Goal: Find specific page/section: Find specific page/section

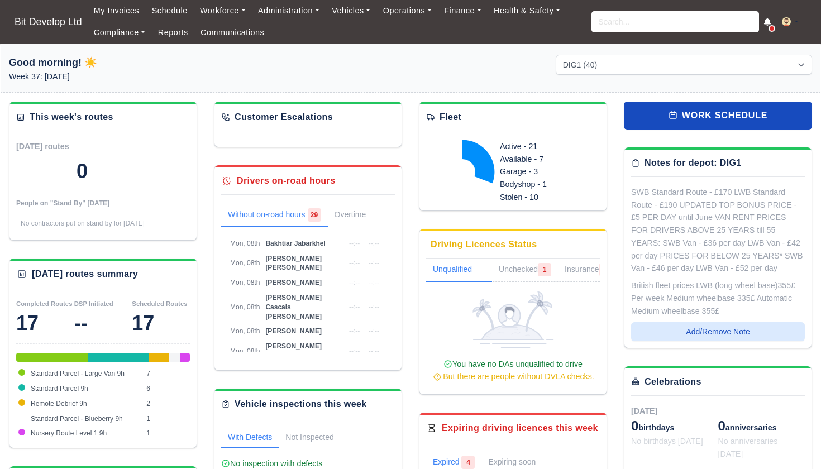
select select "2"
click at [275, 339] on td "[PERSON_NAME] [PERSON_NAME]" at bounding box center [302, 351] width 80 height 25
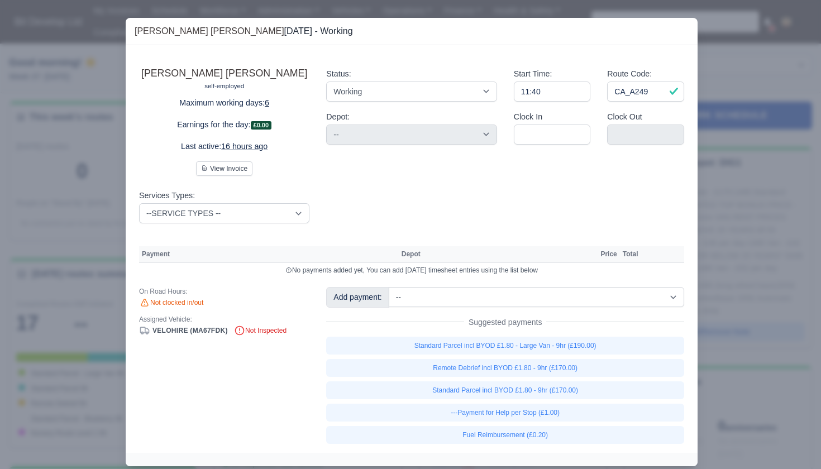
click at [756, 30] on div at bounding box center [410, 234] width 821 height 469
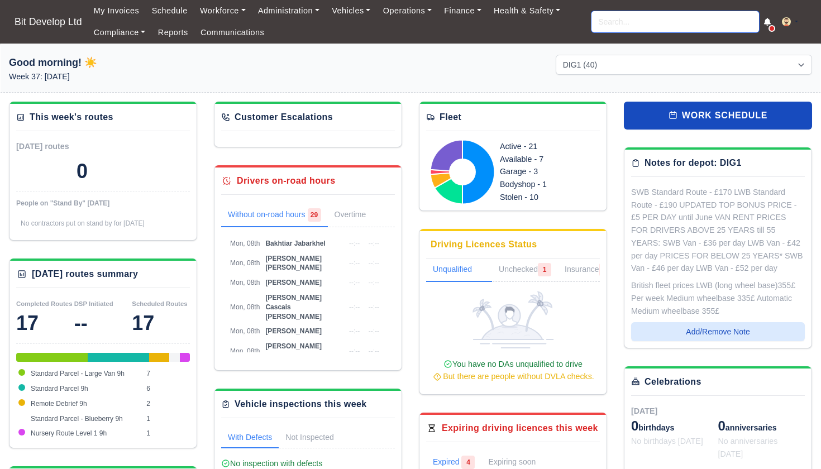
click at [612, 18] on input "search" at bounding box center [674, 21] width 167 height 21
click at [277, 342] on span "[PERSON_NAME] [PERSON_NAME]" at bounding box center [293, 350] width 56 height 17
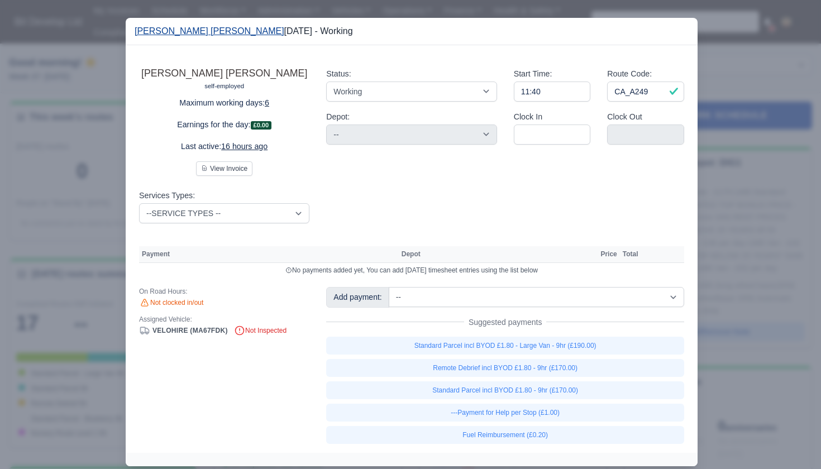
click at [208, 33] on link "[PERSON_NAME] [PERSON_NAME]" at bounding box center [210, 30] width 150 height 9
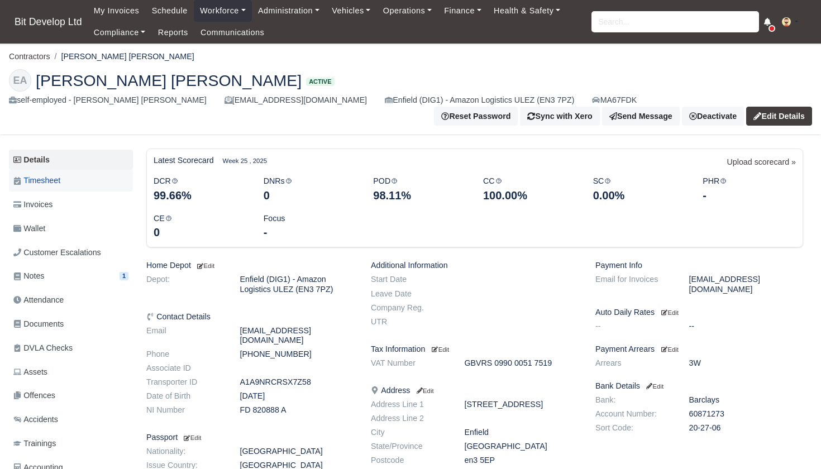
click at [50, 178] on span "Timesheet" at bounding box center [36, 180] width 47 height 13
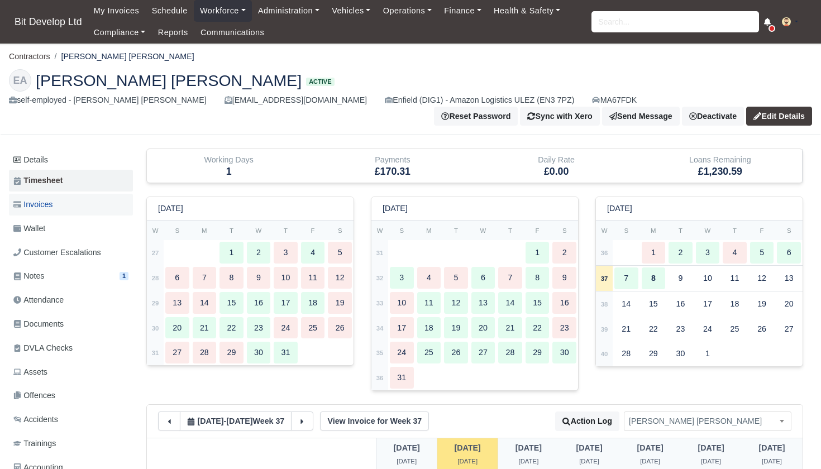
click at [60, 210] on link "Invoices" at bounding box center [71, 205] width 124 height 22
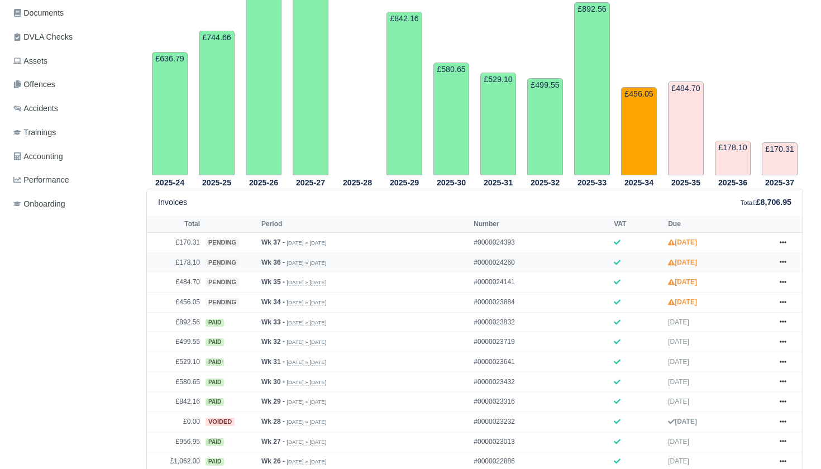
scroll to position [323, 0]
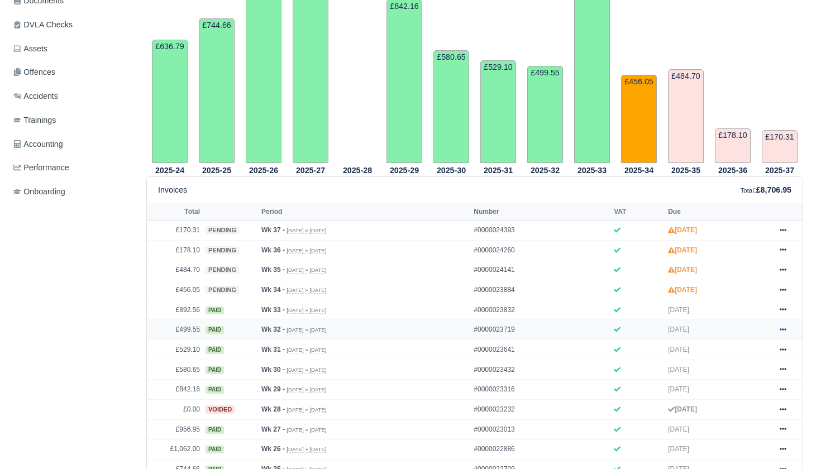
click at [781, 333] on icon at bounding box center [782, 329] width 7 height 7
click at [730, 361] on link "Show Invoice" at bounding box center [740, 349] width 99 height 23
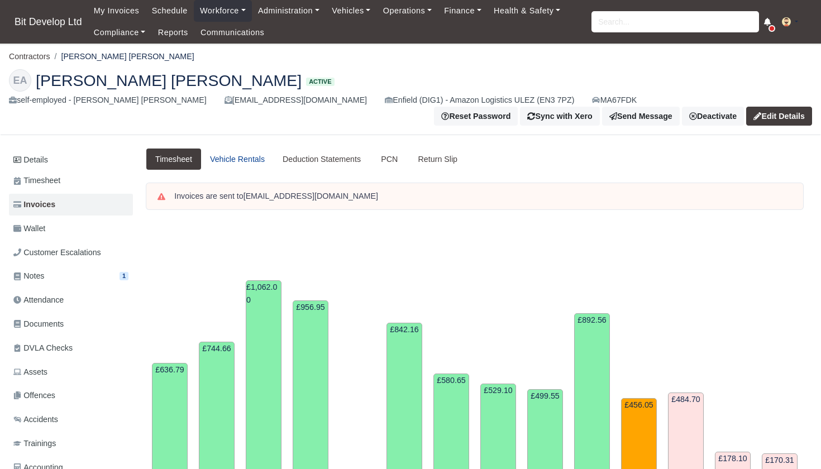
click at [253, 153] on link "Vehicle Rentals" at bounding box center [237, 159] width 73 height 22
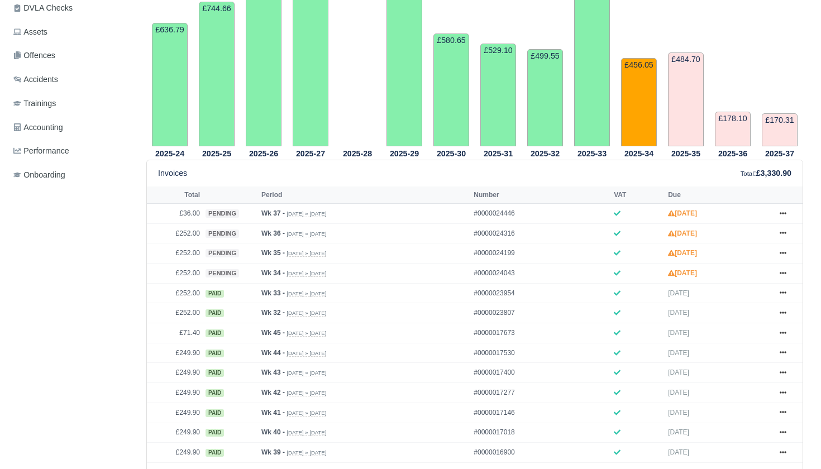
scroll to position [392, 0]
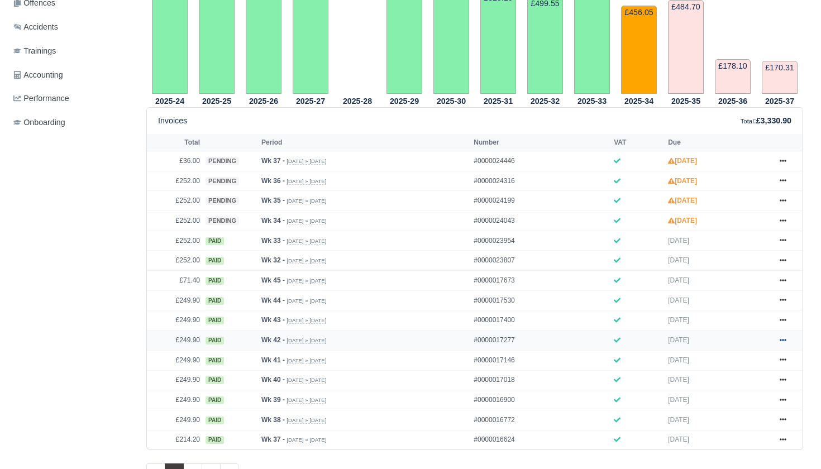
click at [784, 343] on icon at bounding box center [782, 340] width 7 height 7
click at [749, 372] on link "Show Invoice" at bounding box center [740, 359] width 99 height 23
